Goal: Task Accomplishment & Management: Manage account settings

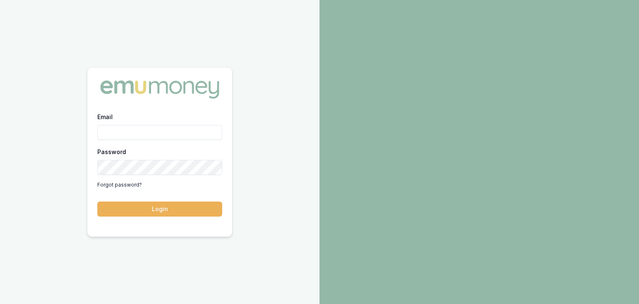
click at [148, 126] on input "Email" at bounding box center [159, 132] width 125 height 15
type input "[EMAIL_ADDRESS][PERSON_NAME][DOMAIN_NAME]"
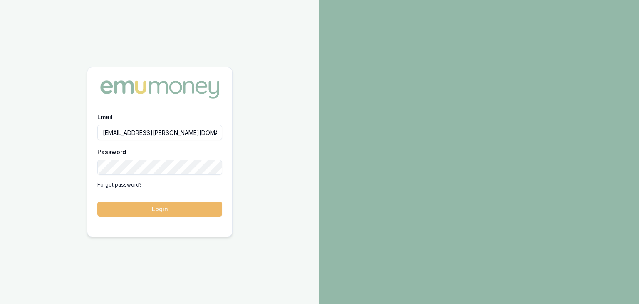
click at [130, 209] on button "Login" at bounding box center [159, 208] width 125 height 15
